Goal: Task Accomplishment & Management: Manage account settings

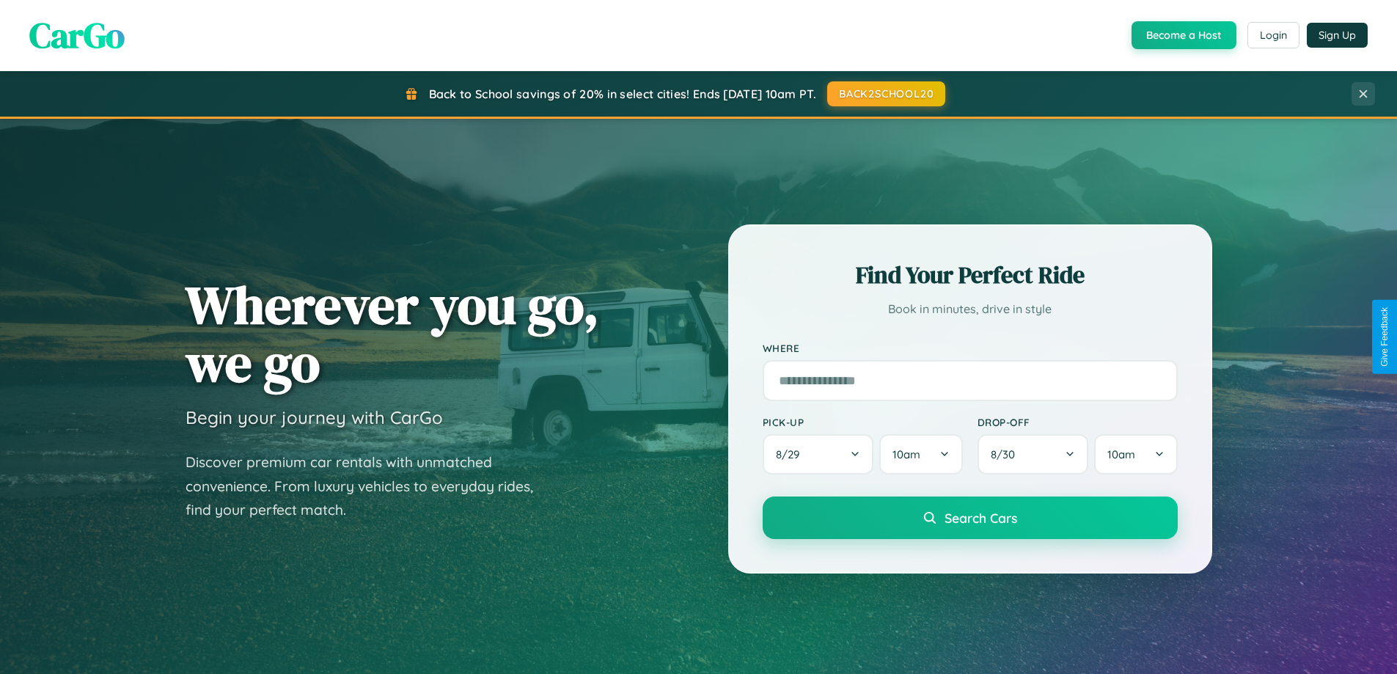
scroll to position [632, 0]
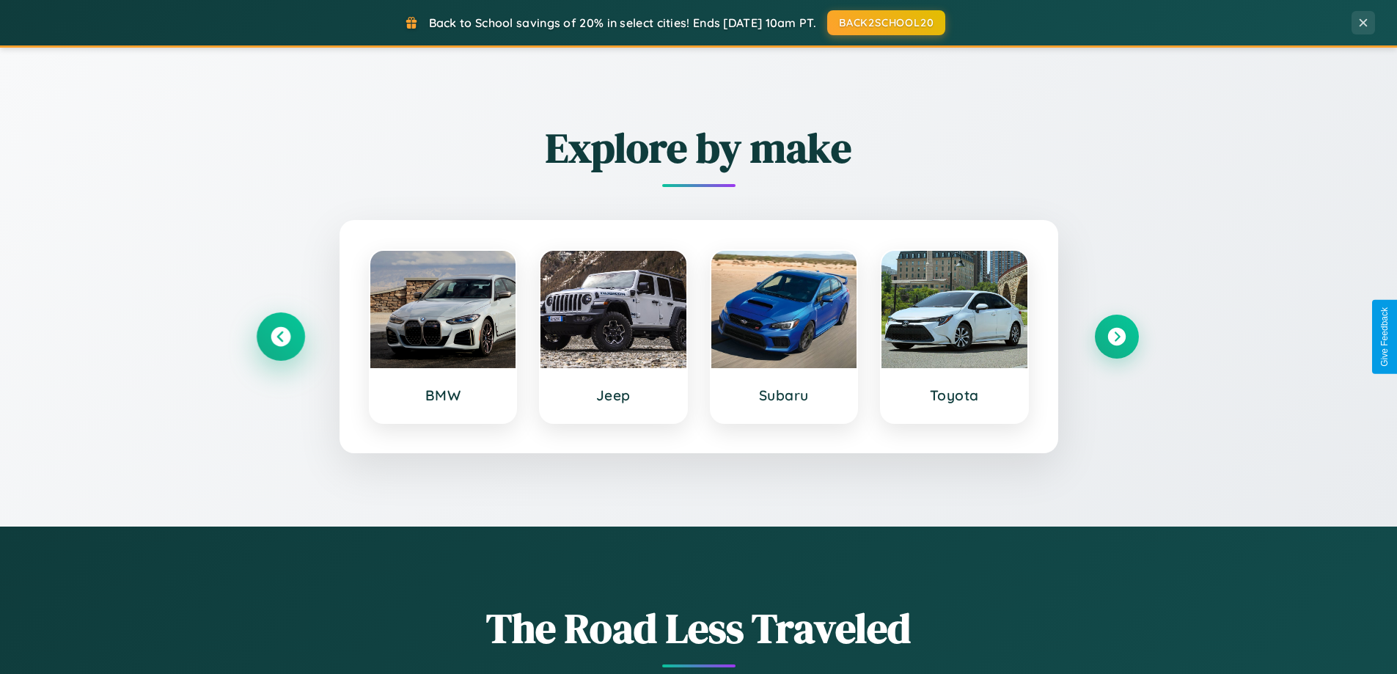
click at [280, 337] on icon at bounding box center [281, 337] width 20 height 20
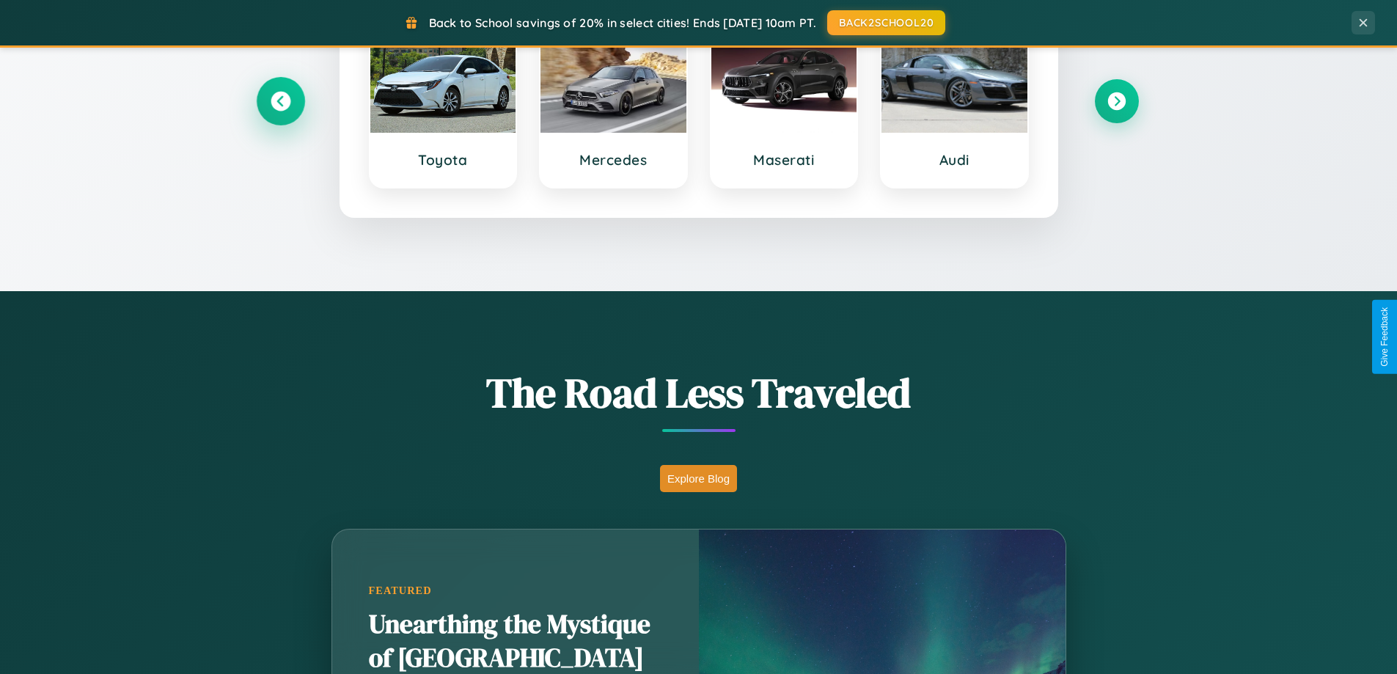
scroll to position [1009, 0]
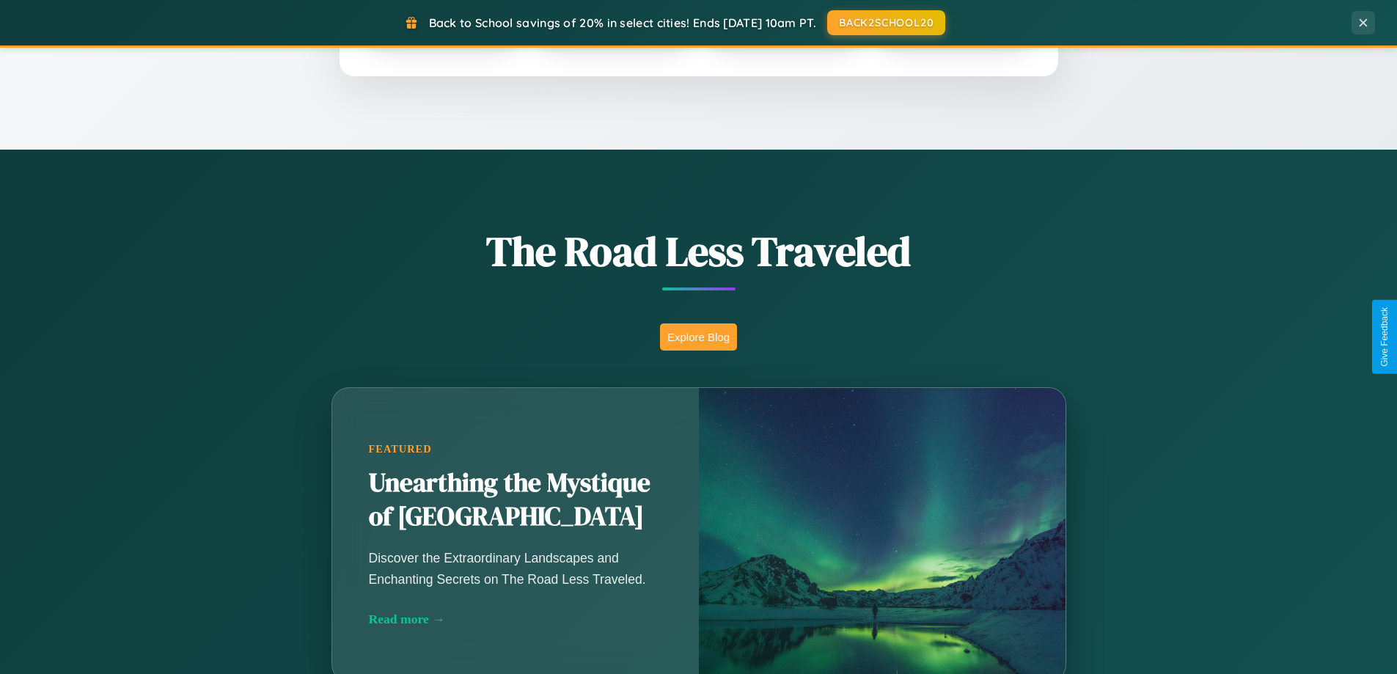
click at [698, 337] on button "Explore Blog" at bounding box center [698, 336] width 77 height 27
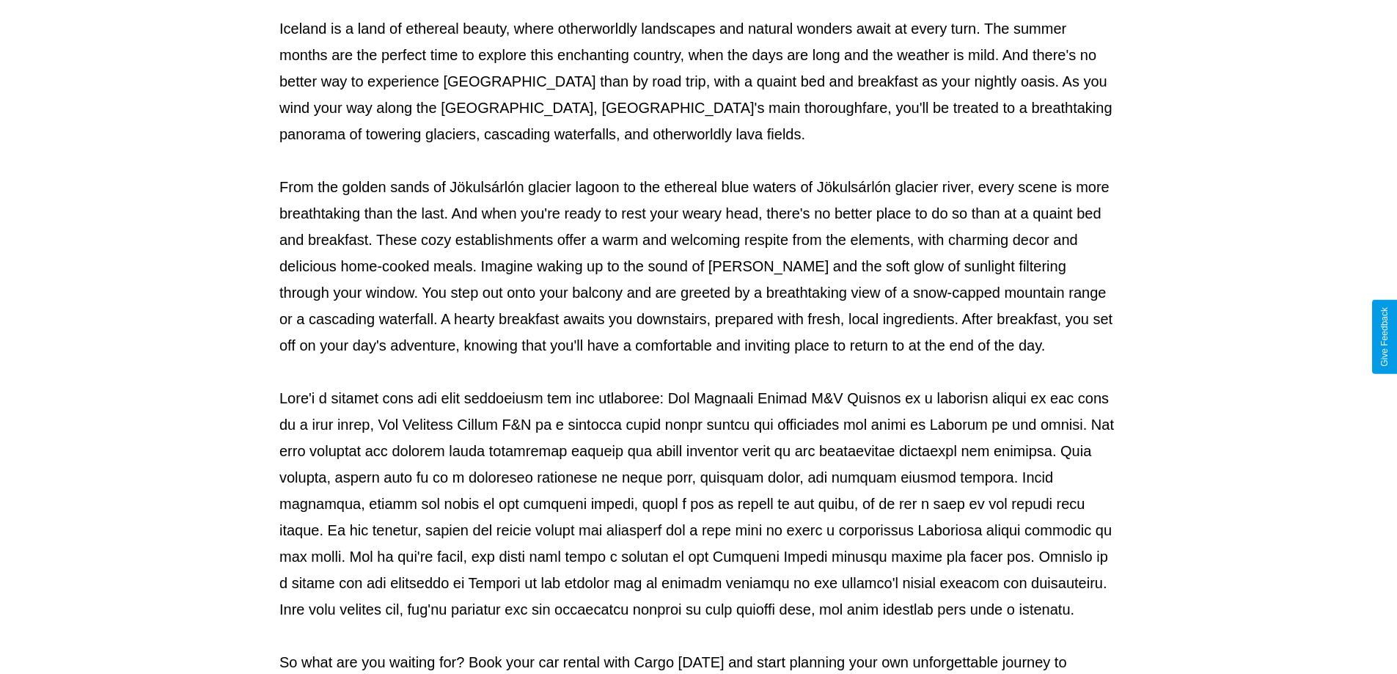
scroll to position [475, 0]
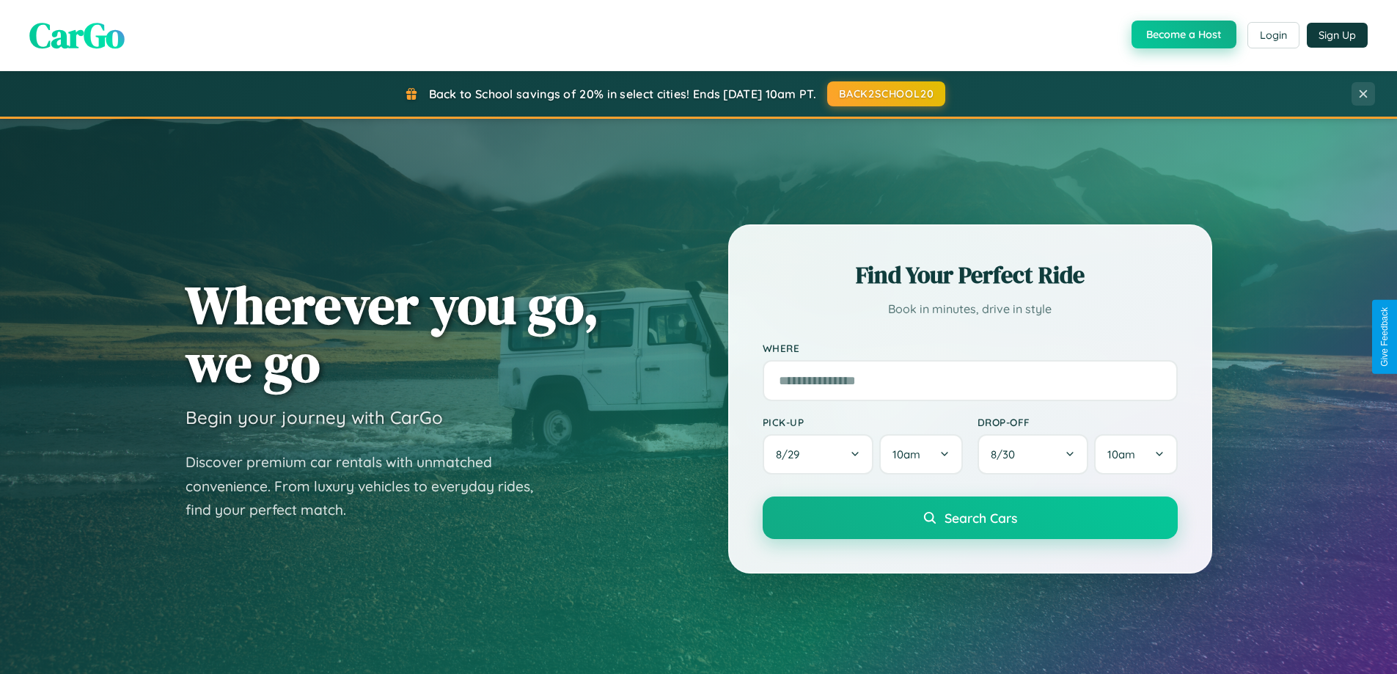
click at [1182, 35] on button "Become a Host" at bounding box center [1184, 35] width 105 height 28
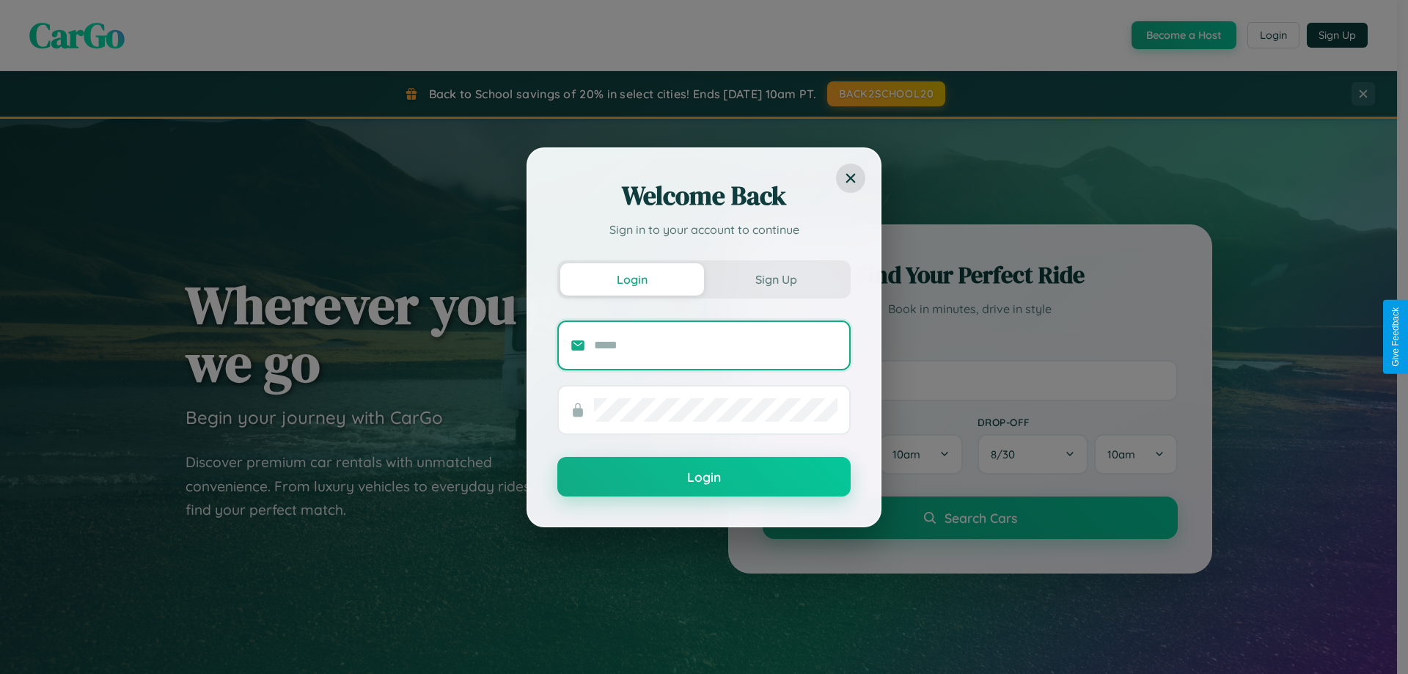
click at [716, 345] on input "text" at bounding box center [716, 345] width 244 height 23
type input "**********"
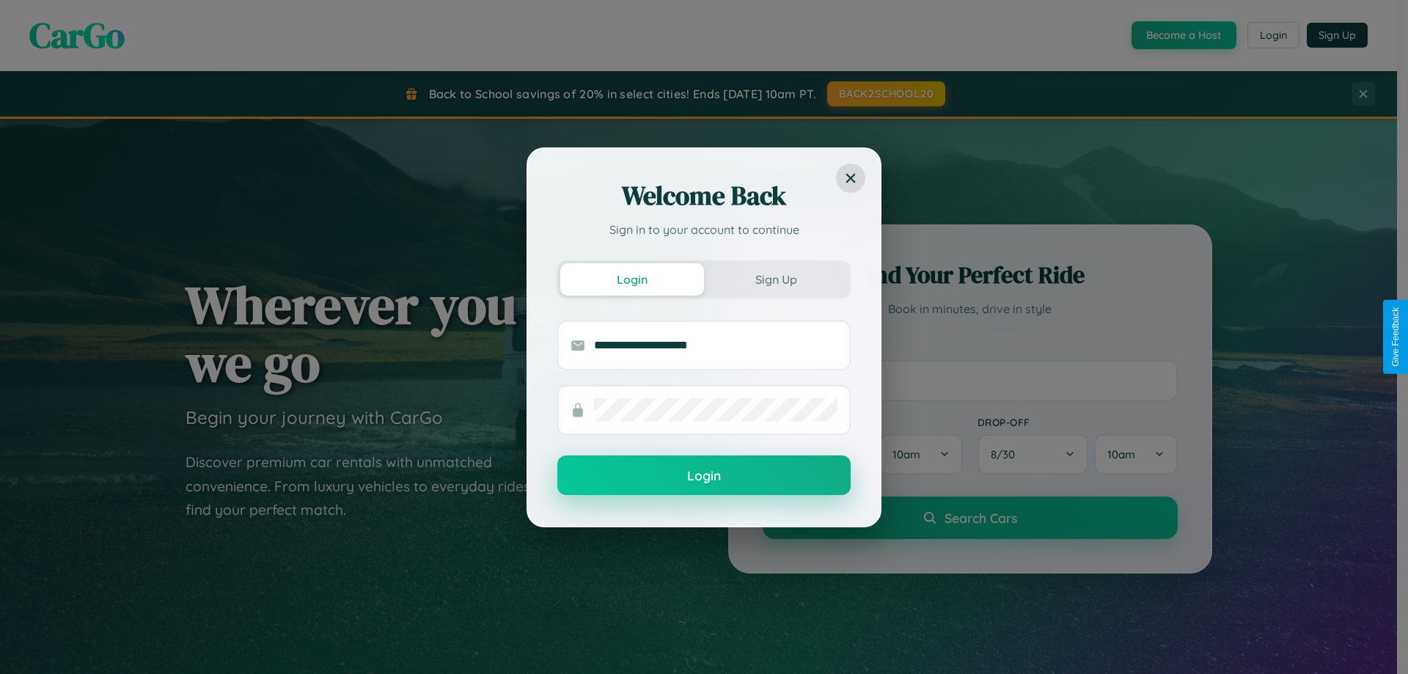
click at [704, 476] on button "Login" at bounding box center [703, 475] width 293 height 40
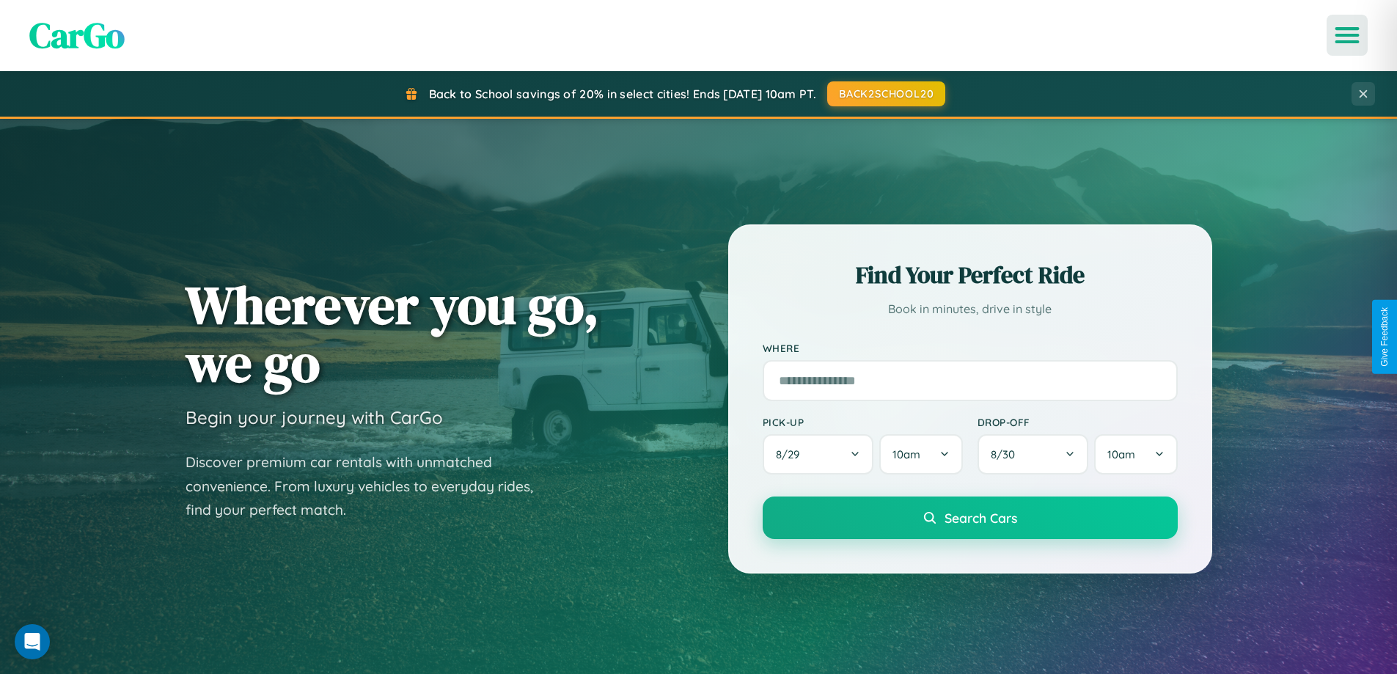
click at [1347, 35] on icon "Open menu" at bounding box center [1347, 35] width 21 height 13
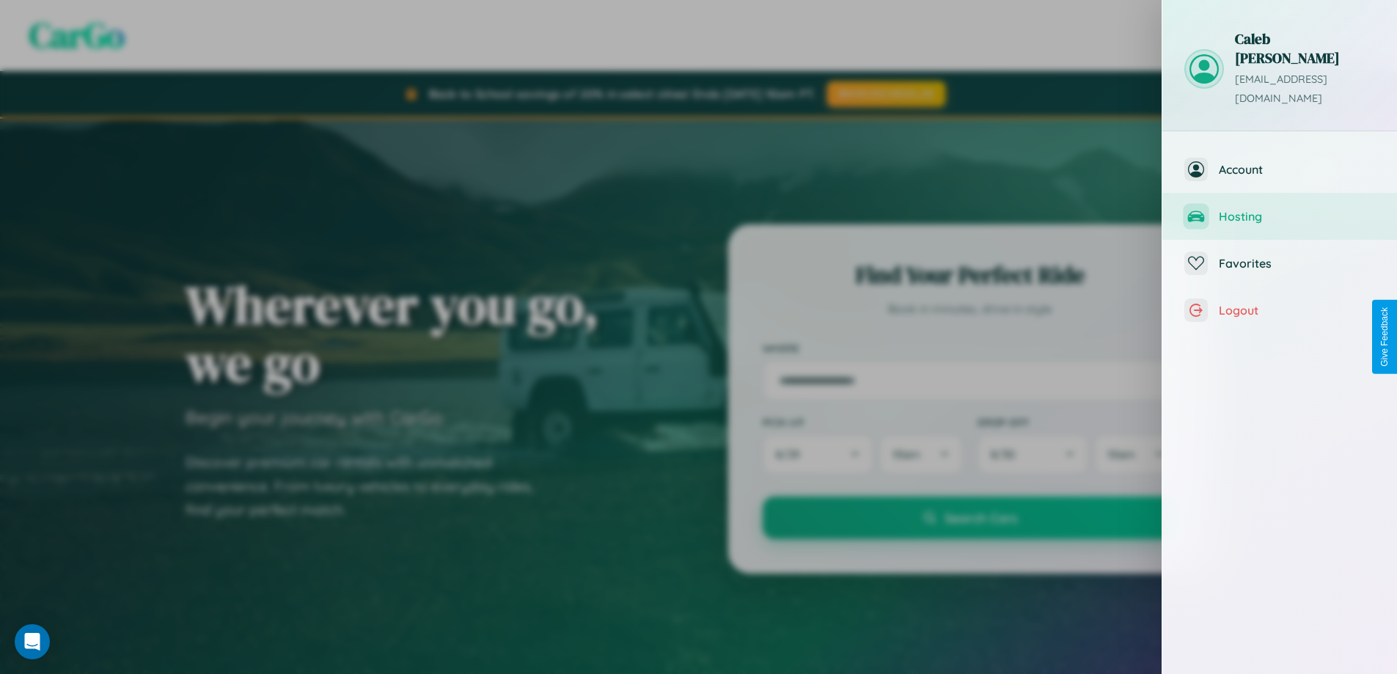
click at [1280, 209] on span "Hosting" at bounding box center [1297, 216] width 156 height 15
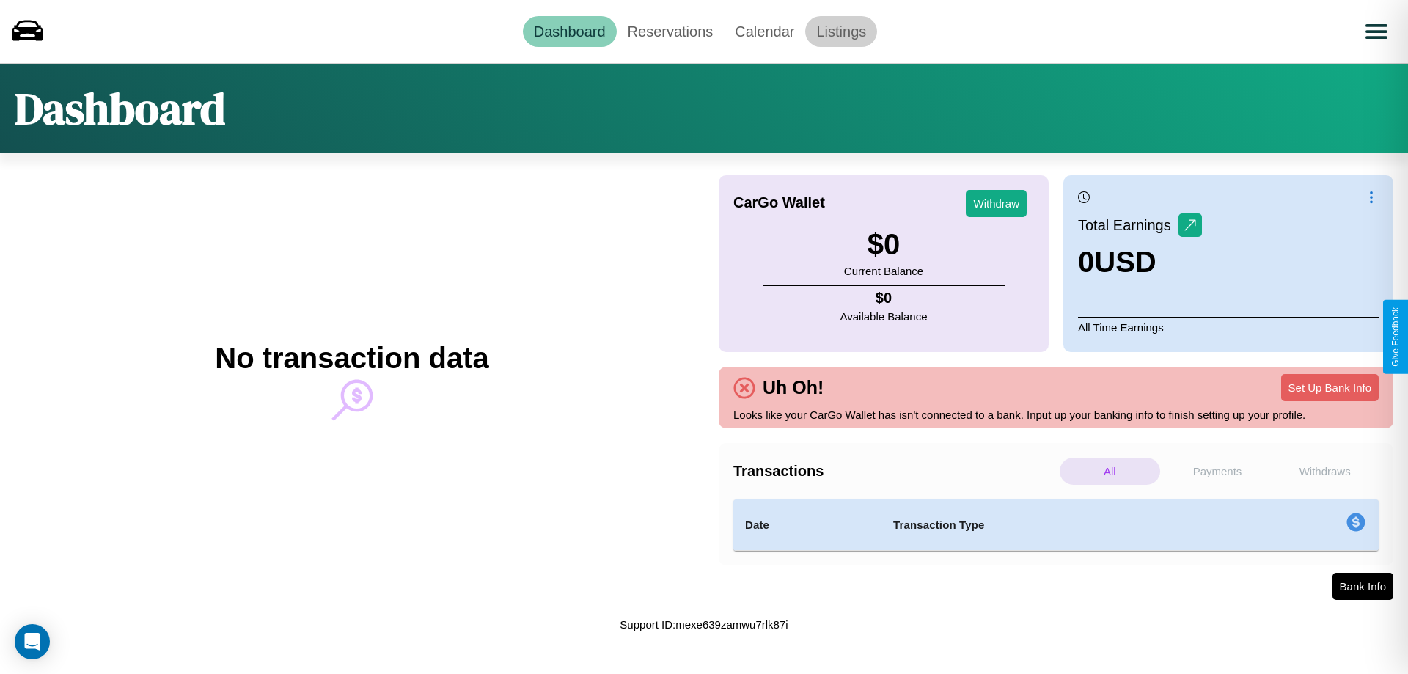
click at [841, 31] on link "Listings" at bounding box center [841, 31] width 72 height 31
